Goal: Information Seeking & Learning: Learn about a topic

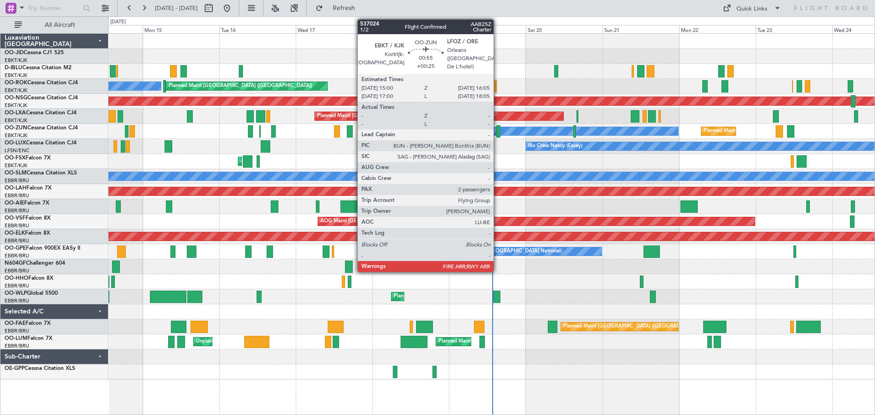
click at [498, 129] on div at bounding box center [498, 131] width 4 height 12
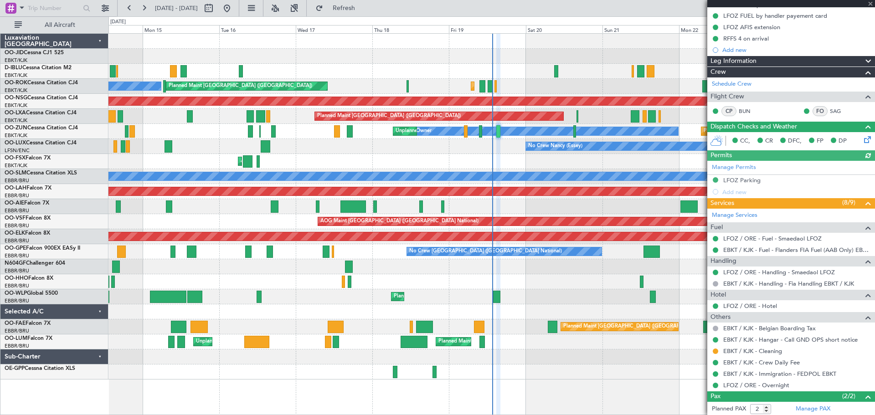
scroll to position [155, 0]
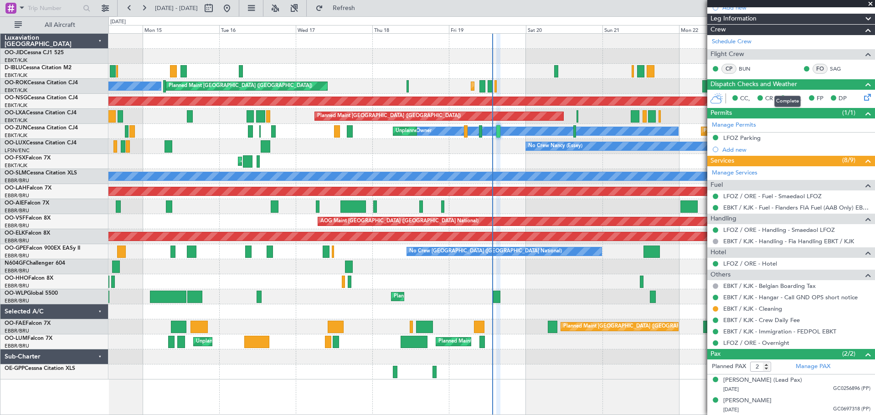
click at [863, 83] on span at bounding box center [868, 84] width 11 height 11
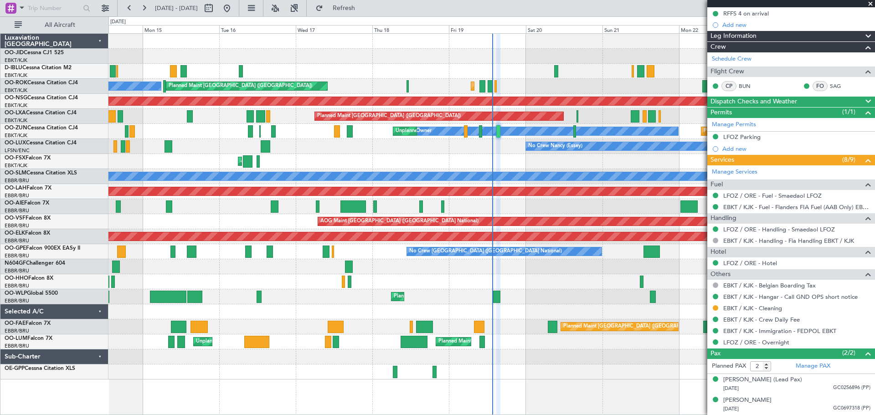
scroll to position [137, 0]
click at [863, 100] on span at bounding box center [868, 102] width 11 height 11
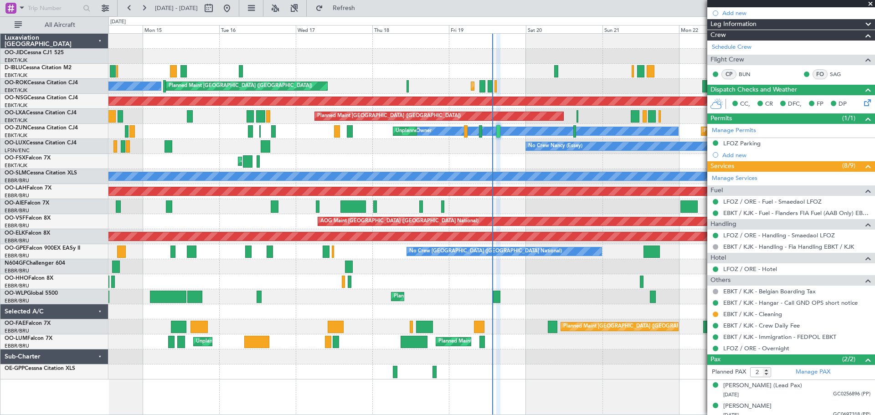
scroll to position [155, 0]
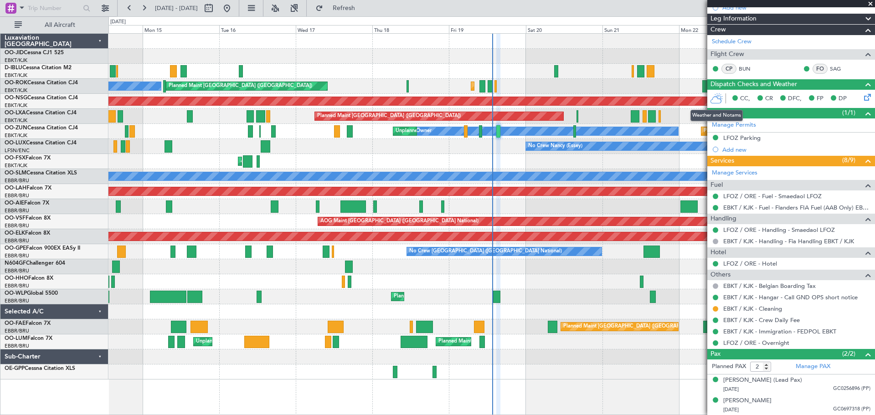
click at [718, 98] on icon at bounding box center [716, 98] width 13 height 11
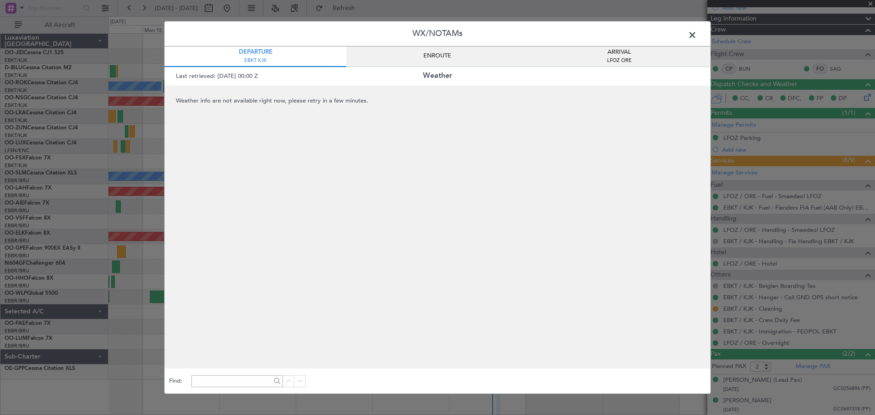
click at [697, 35] on span at bounding box center [697, 37] width 0 height 18
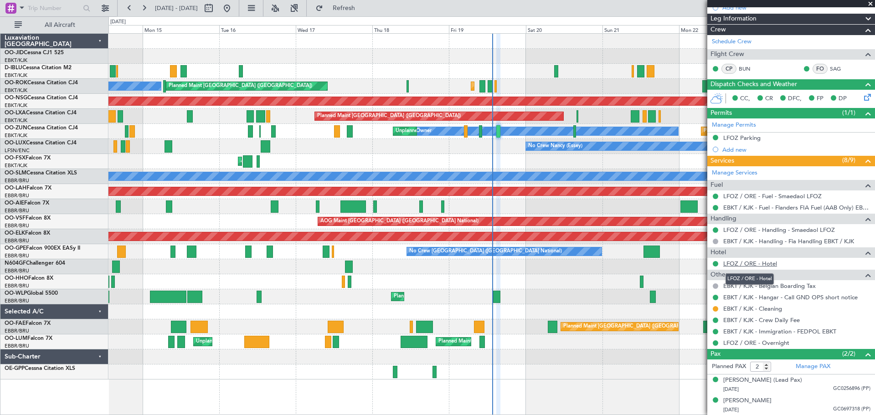
click at [766, 263] on link "LFOZ / ORE - Hotel" at bounding box center [750, 264] width 54 height 8
click at [871, 5] on span at bounding box center [870, 4] width 9 height 8
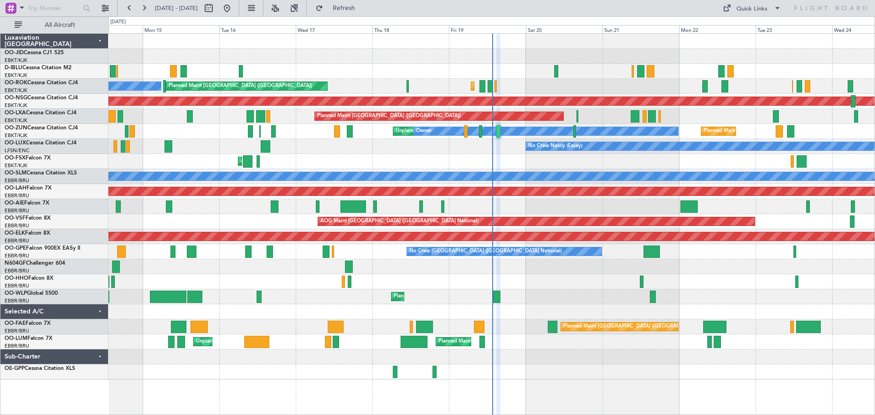
type input "0"
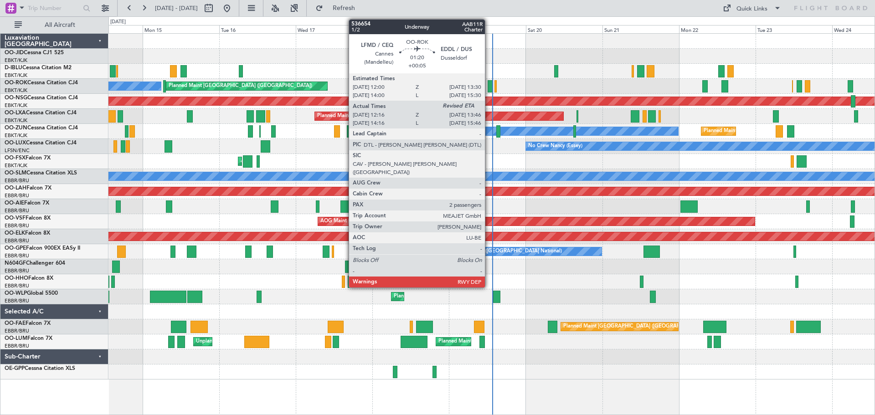
click at [489, 87] on div at bounding box center [490, 86] width 5 height 12
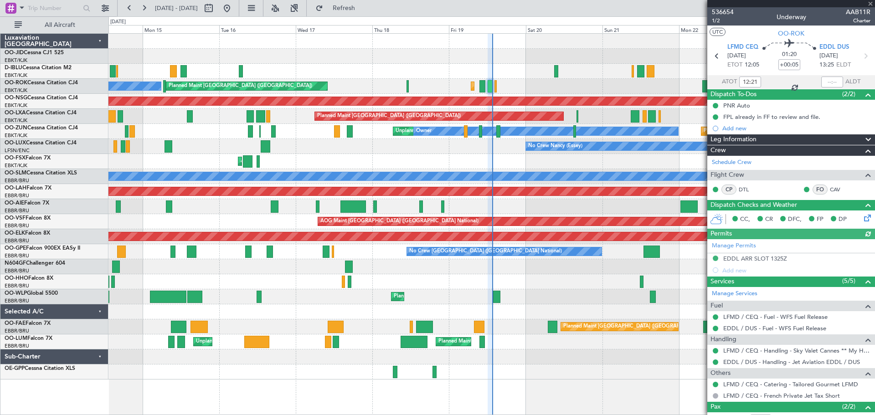
scroll to position [53, 0]
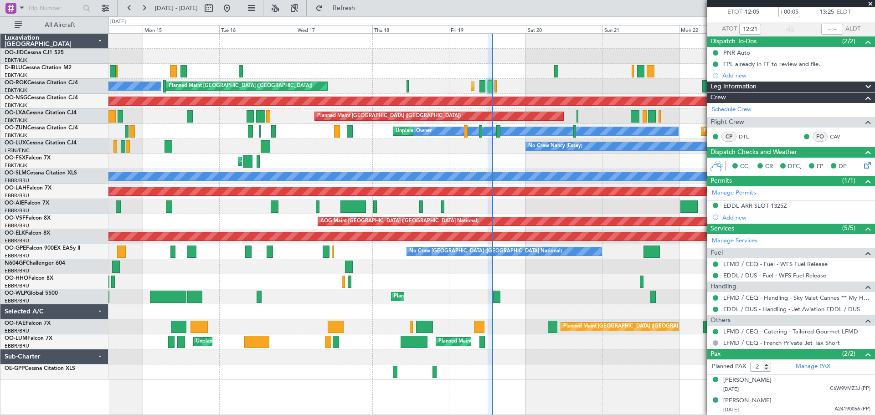
click at [868, 5] on span at bounding box center [870, 4] width 9 height 8
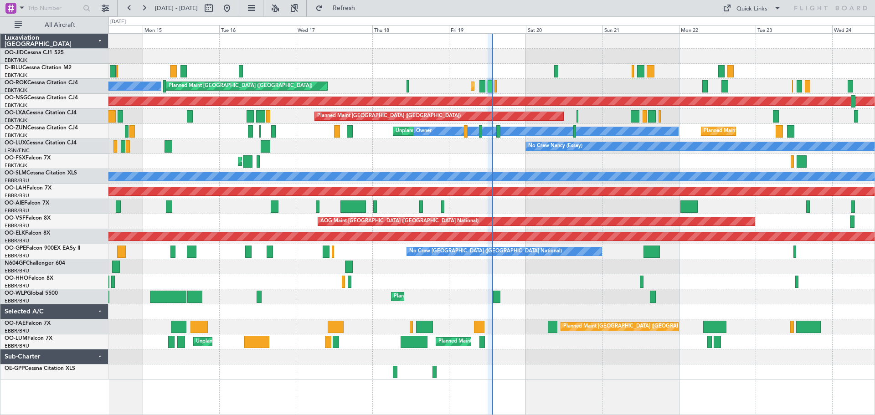
type input "0"
click at [363, 7] on span "Refresh" at bounding box center [344, 8] width 38 height 6
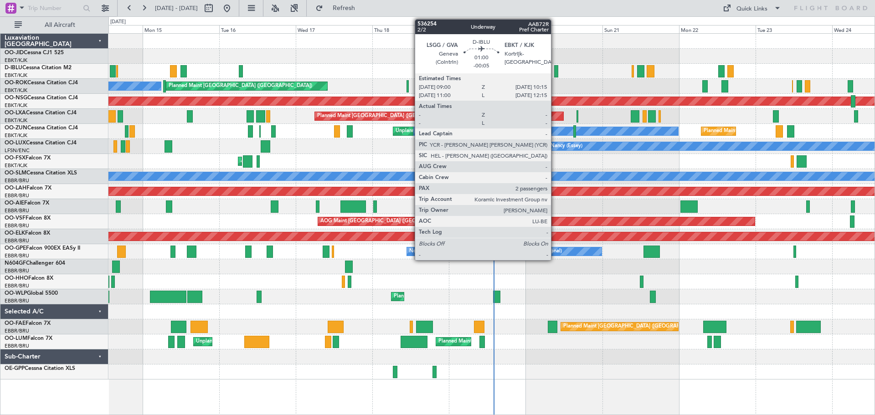
click at [555, 73] on div at bounding box center [556, 71] width 4 height 12
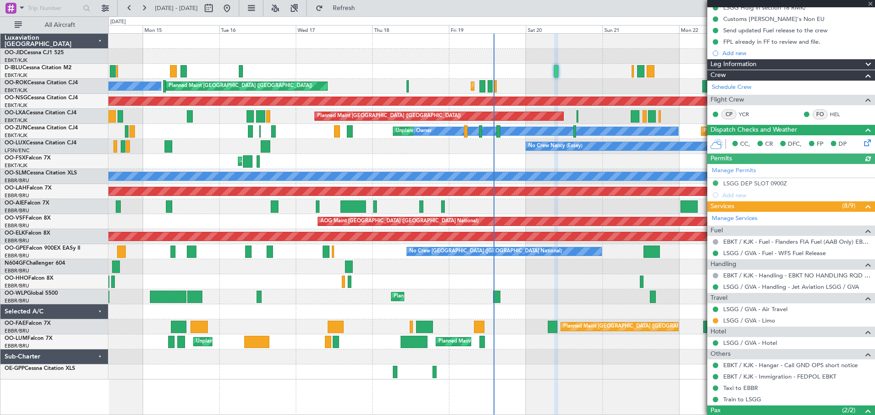
scroll to position [155, 0]
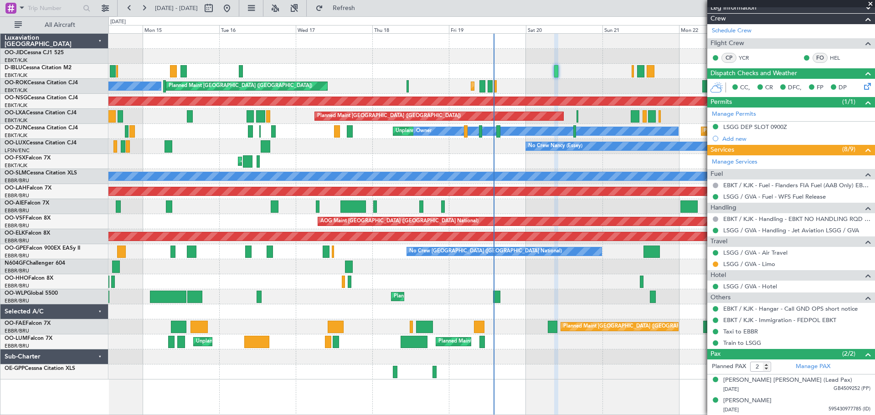
click at [870, 4] on span at bounding box center [870, 4] width 9 height 8
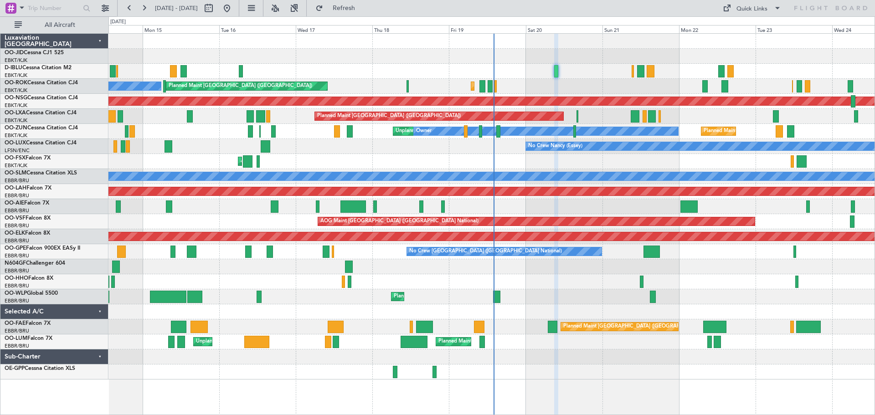
type input "0"
